Goal: Navigation & Orientation: Go to known website

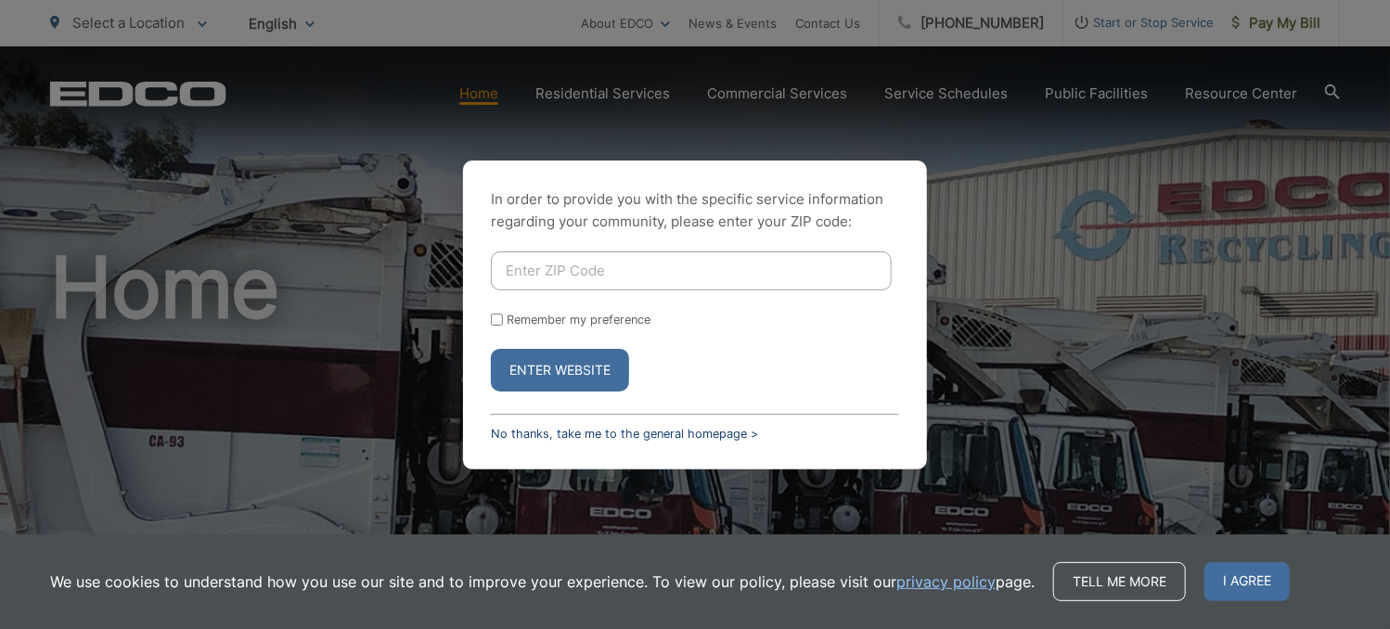
click at [683, 432] on link "No thanks, take me to the general homepage >" at bounding box center [624, 434] width 267 height 14
